Goal: Information Seeking & Learning: Learn about a topic

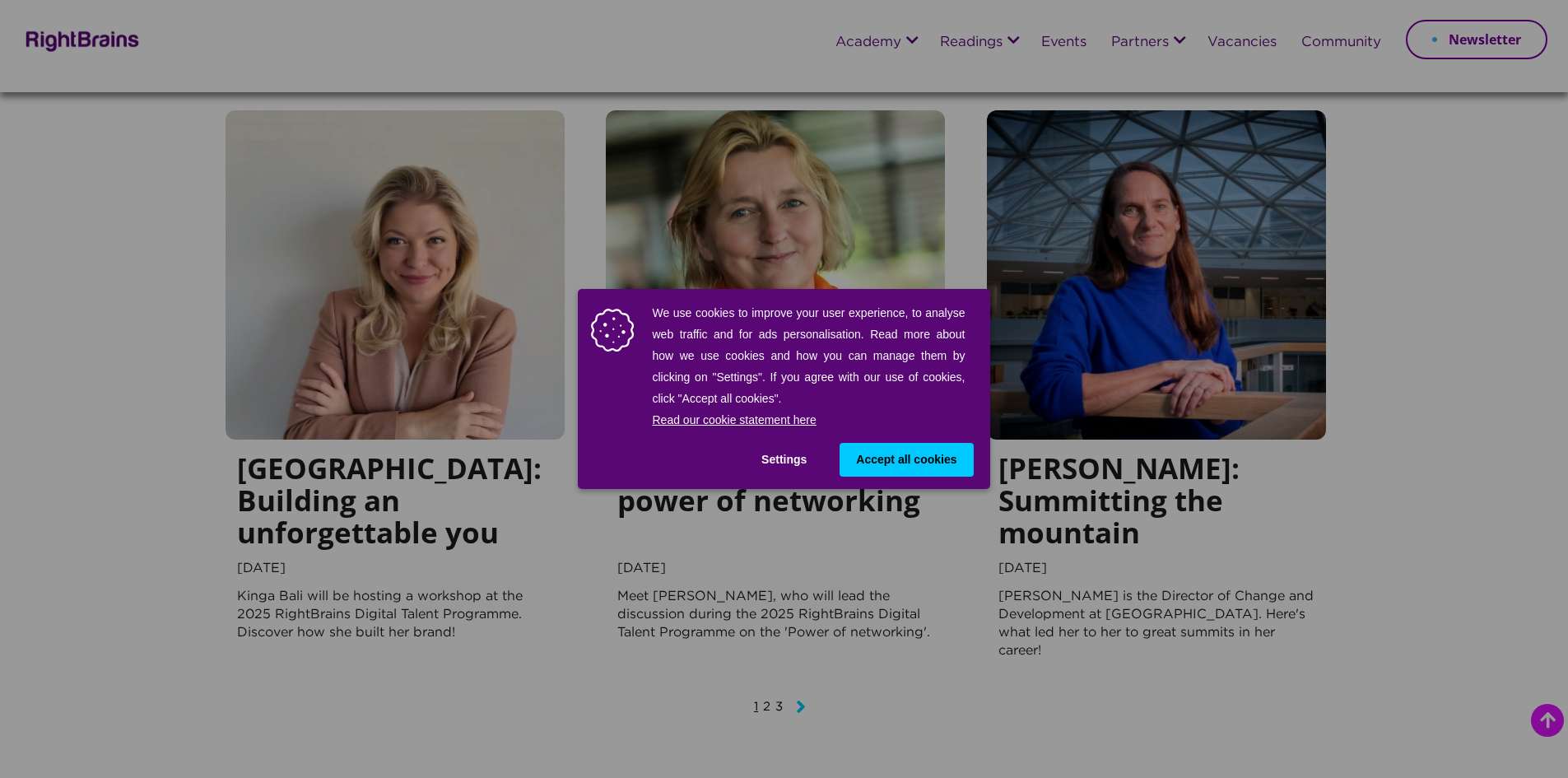
scroll to position [1811, 0]
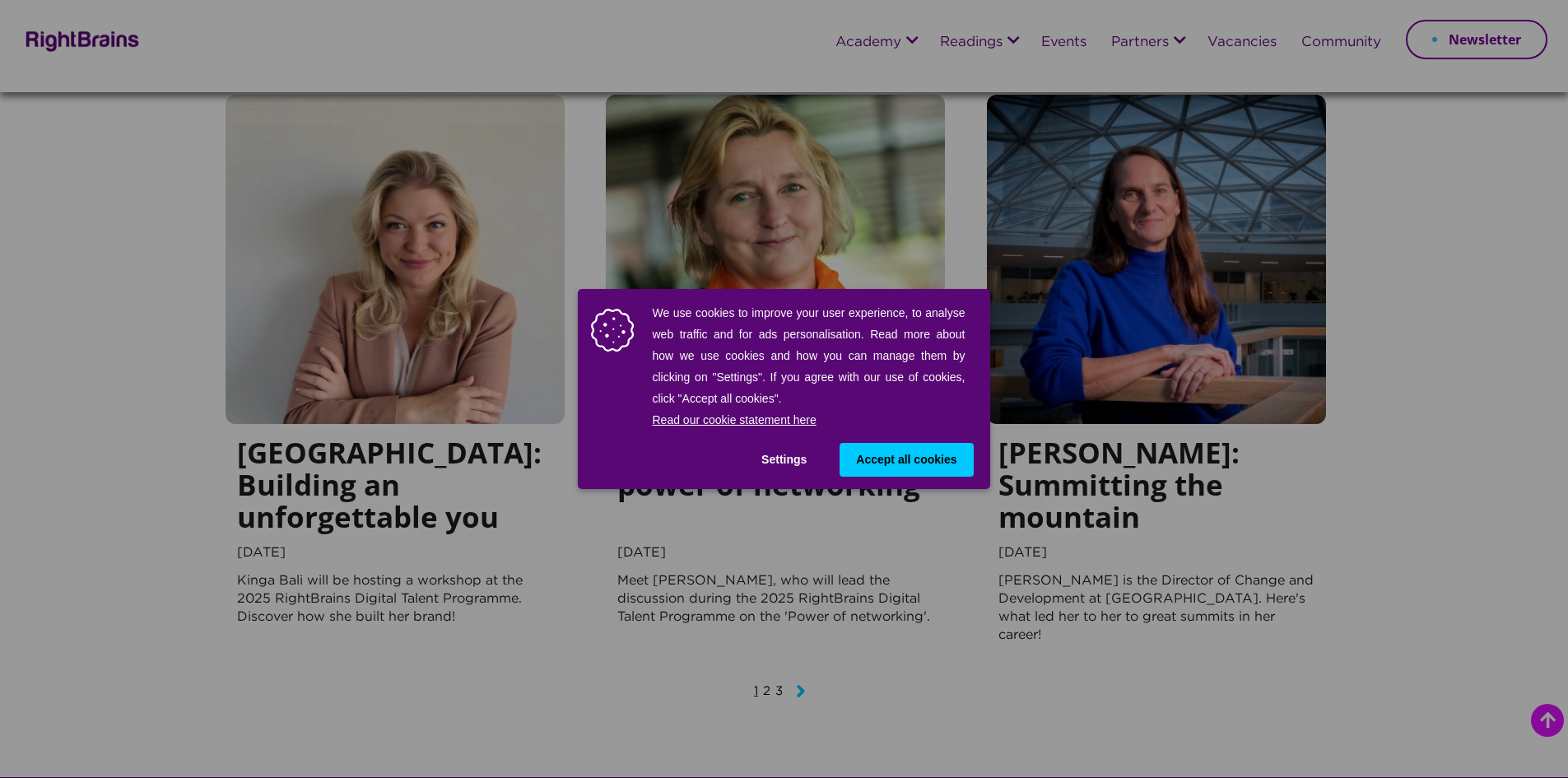
click at [771, 454] on button "Settings" at bounding box center [784, 459] width 78 height 34
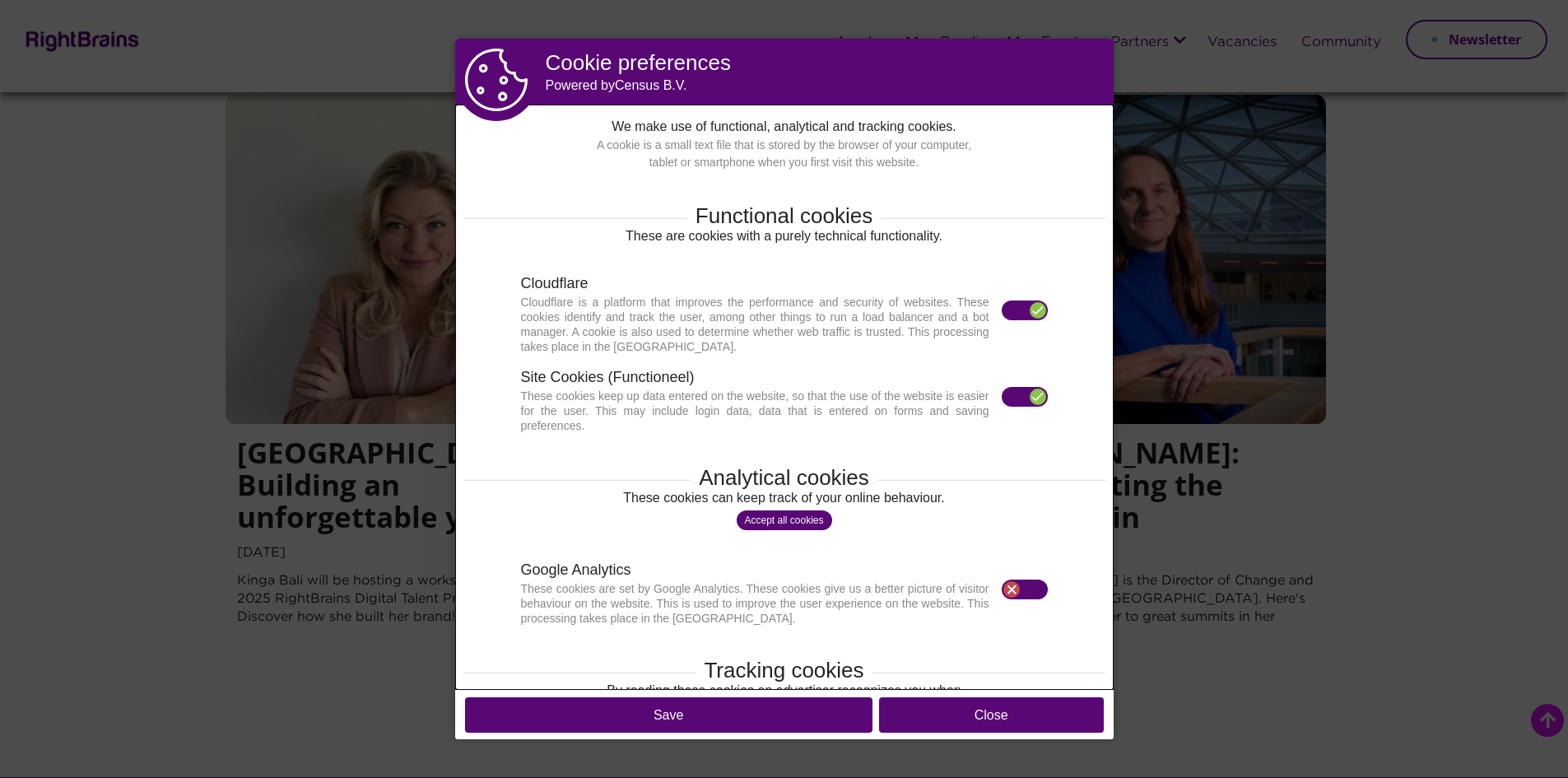
click at [1001, 394] on label at bounding box center [1024, 397] width 46 height 20
click at [1003, 402] on label at bounding box center [1024, 397] width 46 height 20
drag, startPoint x: 798, startPoint y: 713, endPoint x: 855, endPoint y: 684, distance: 64.0
click at [798, 712] on button "Save" at bounding box center [669, 715] width 408 height 36
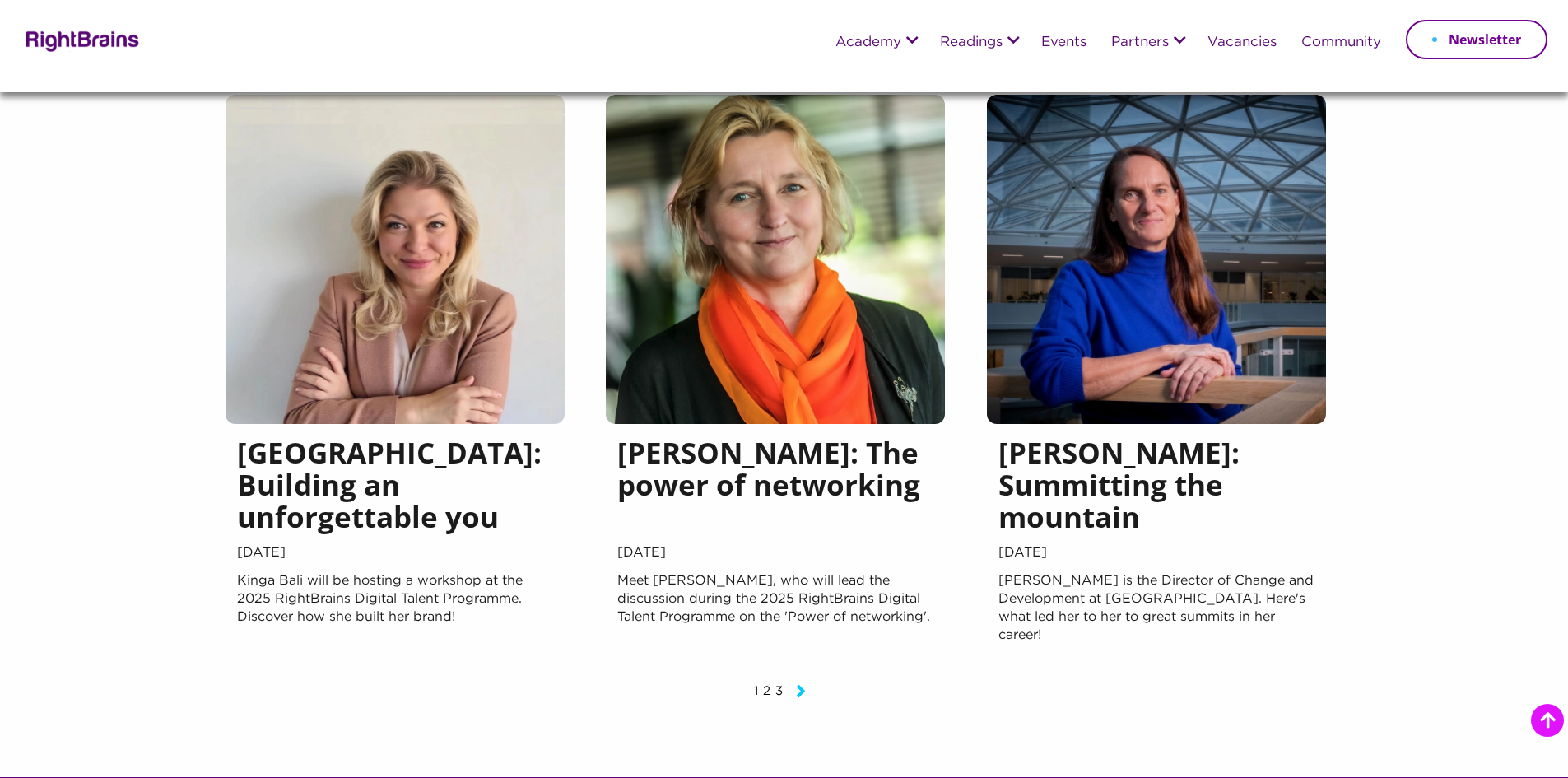
click at [1081, 481] on h5 "[PERSON_NAME]: Summitting the mountain" at bounding box center [1157, 488] width 316 height 104
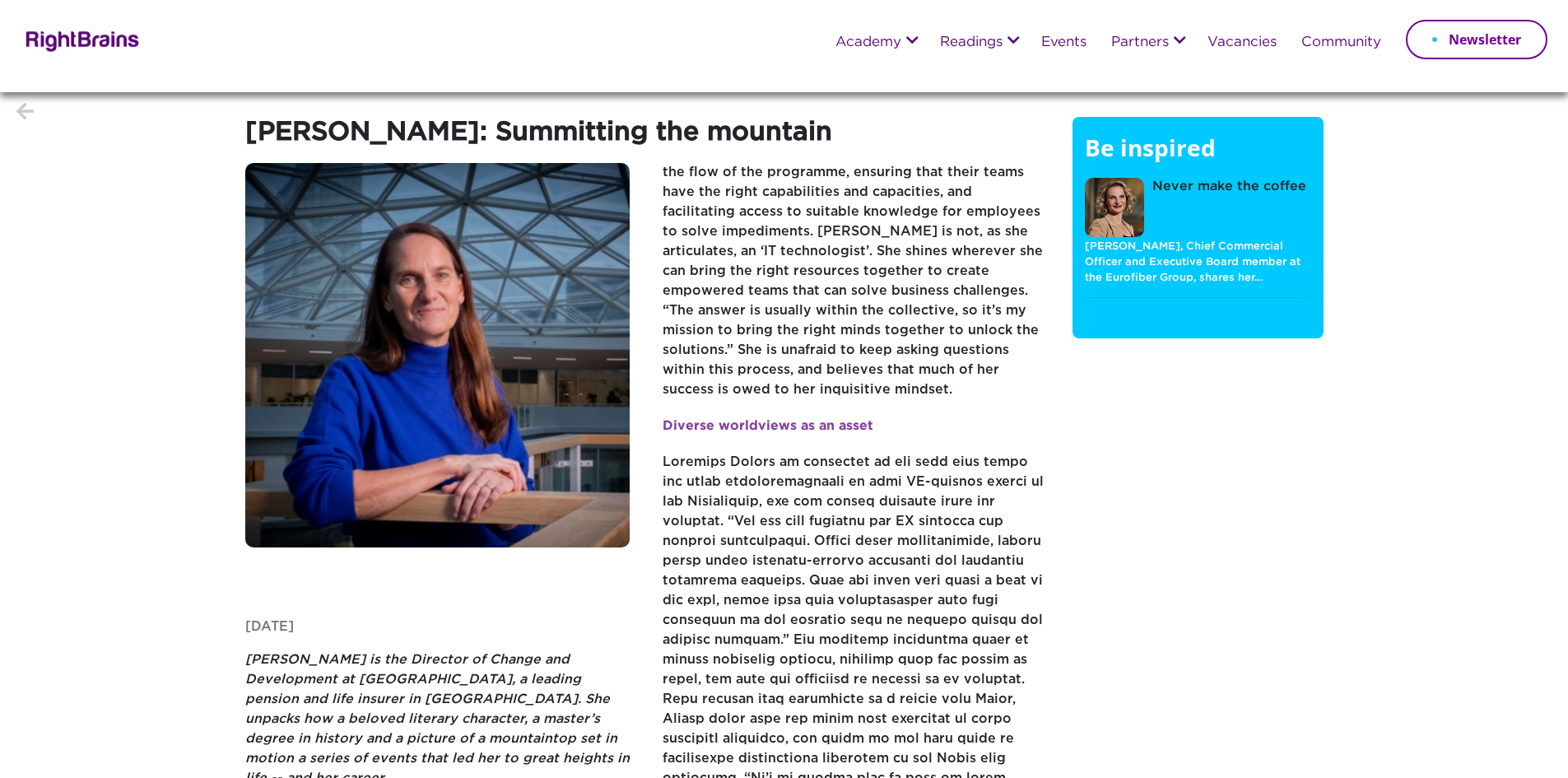
click at [1113, 198] on link at bounding box center [1114, 207] width 59 height 59
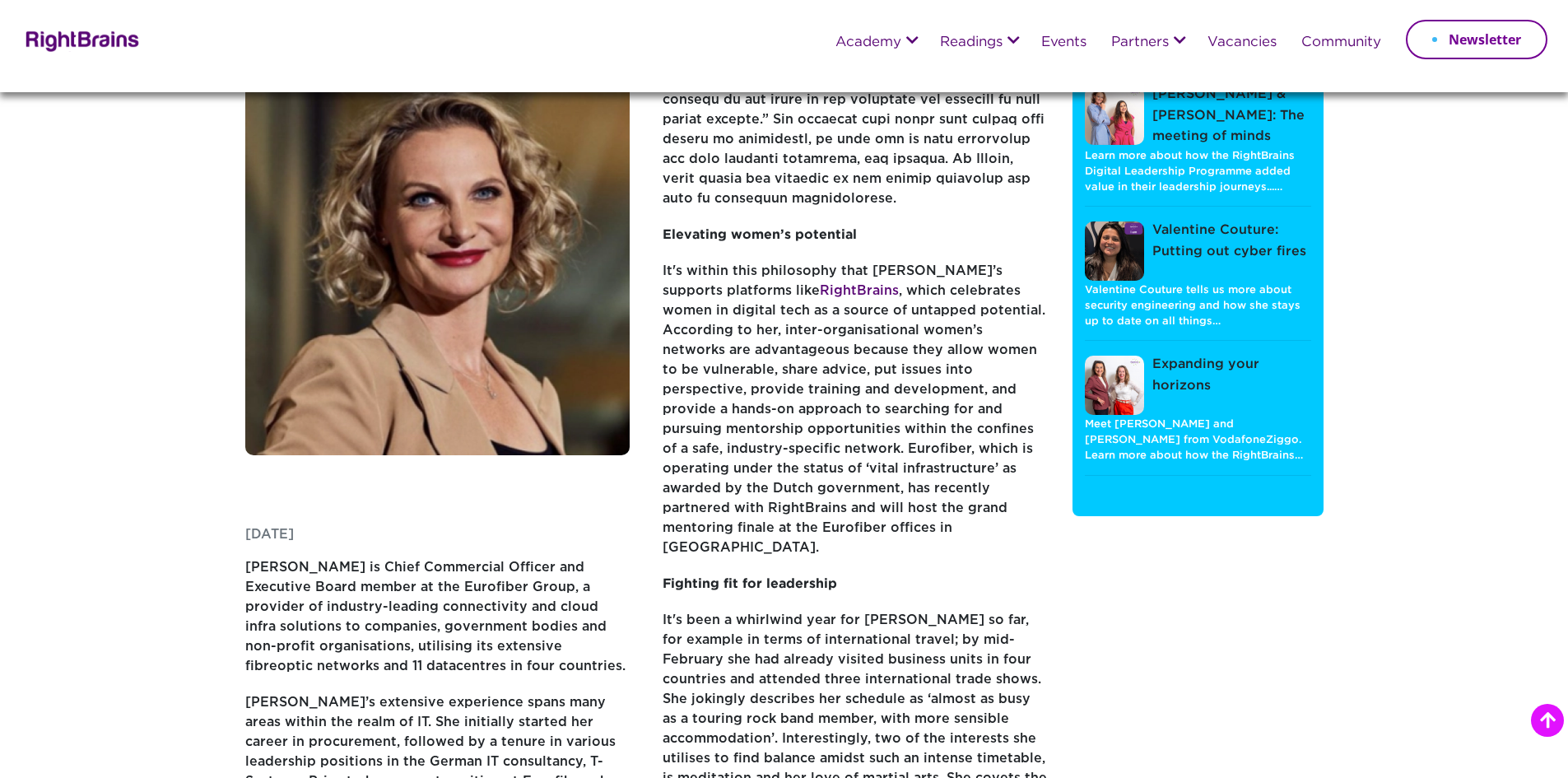
scroll to position [247, 0]
